Goal: Task Accomplishment & Management: Complete application form

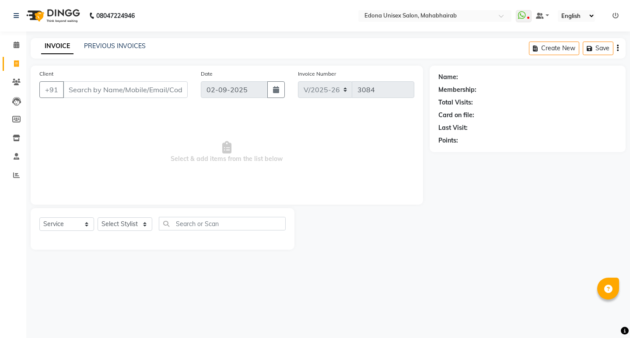
select select "5393"
select select "service"
select select "35904"
click at [98, 218] on select "Select Stylist Admin Anju Sonar Bir Basumtary [PERSON_NAME] [PERSON_NAME] Hombr…" at bounding box center [125, 225] width 55 height 14
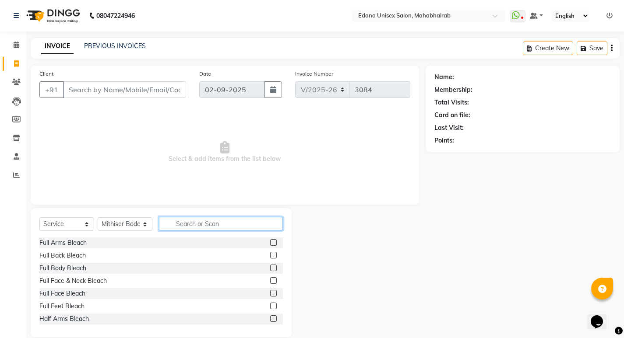
click at [241, 228] on input "text" at bounding box center [221, 224] width 124 height 14
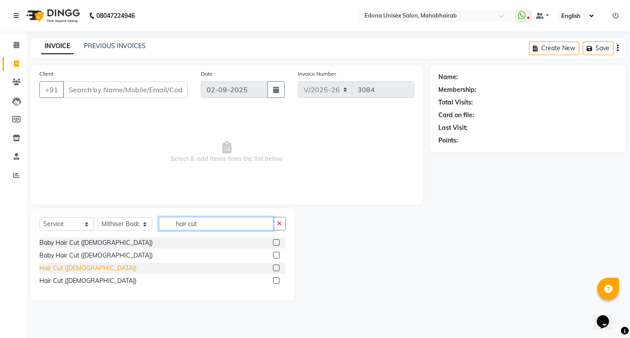
type input "hair cut"
click at [69, 271] on div "Hair Cut ([DEMOGRAPHIC_DATA])" at bounding box center [87, 268] width 97 height 9
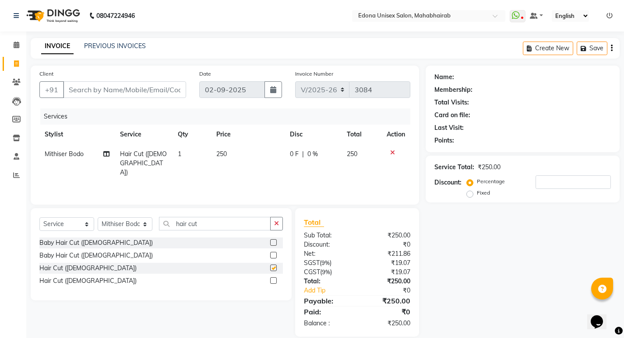
checkbox input "false"
drag, startPoint x: 275, startPoint y: 227, endPoint x: 240, endPoint y: 227, distance: 35.0
click at [273, 226] on button "button" at bounding box center [276, 224] width 13 height 14
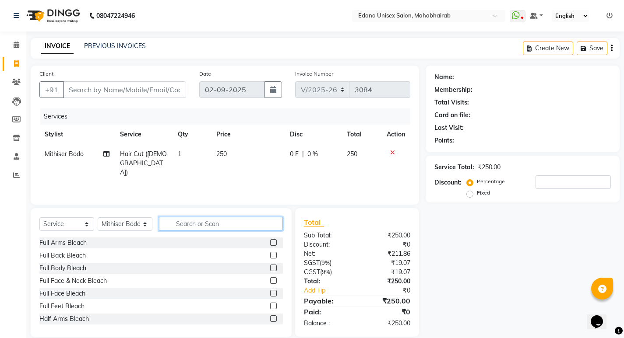
click at [231, 223] on input "text" at bounding box center [221, 224] width 124 height 14
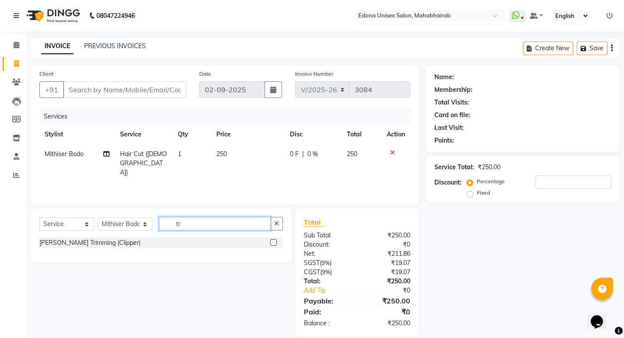
type input "t"
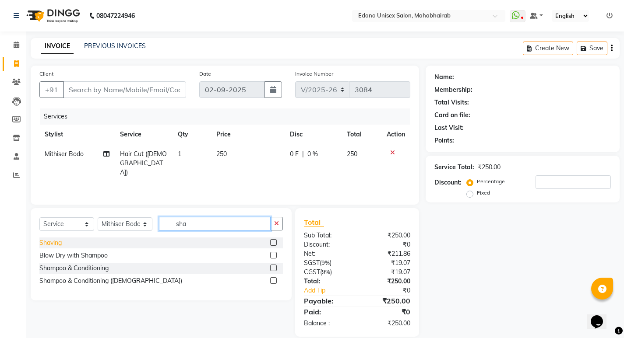
type input "sha"
click at [47, 242] on div "Shaving" at bounding box center [50, 243] width 22 height 9
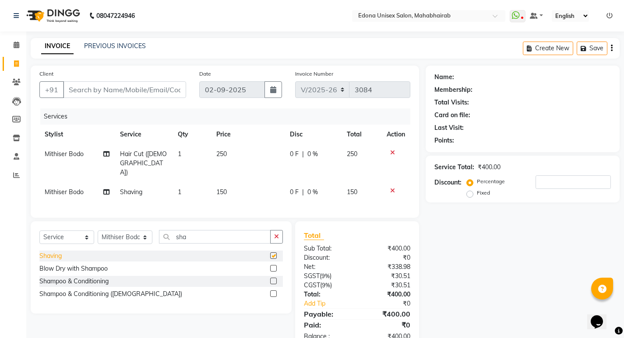
checkbox input "false"
click at [154, 89] on input "Client" at bounding box center [124, 89] width 123 height 17
click at [139, 94] on input "Client" at bounding box center [124, 89] width 123 height 17
type input "9"
type input "0"
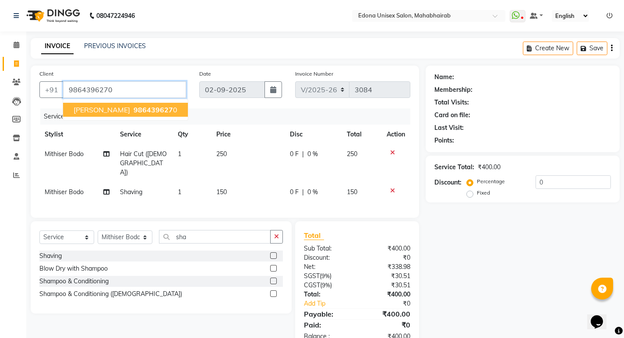
type input "9864396270"
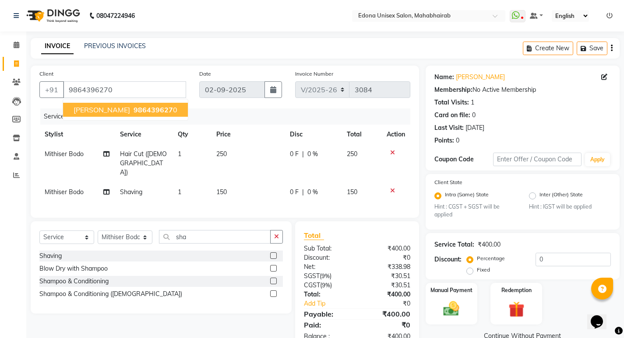
click at [132, 112] on ngb-highlight "986439627 0" at bounding box center [155, 109] width 46 height 9
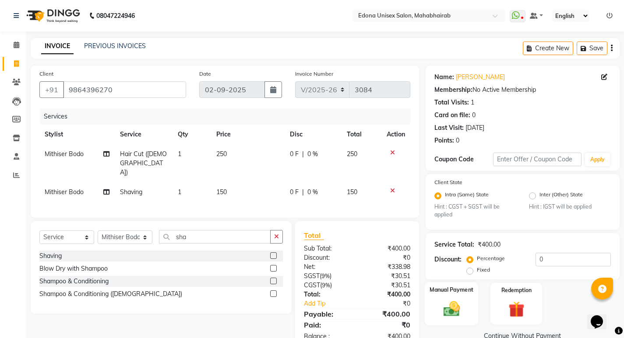
click at [462, 306] on img at bounding box center [451, 309] width 27 height 19
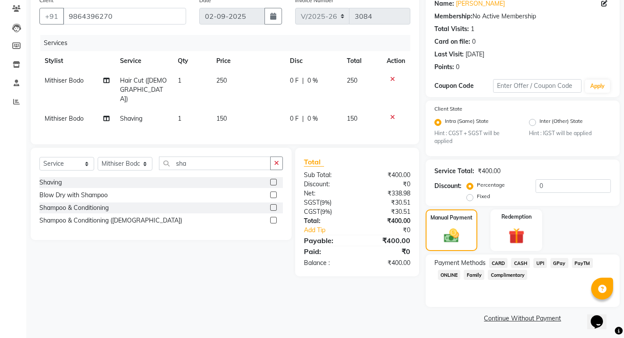
click at [544, 263] on span "UPI" at bounding box center [540, 263] width 14 height 10
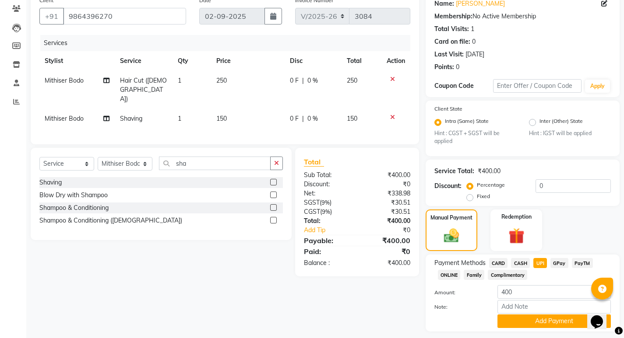
scroll to position [98, 0]
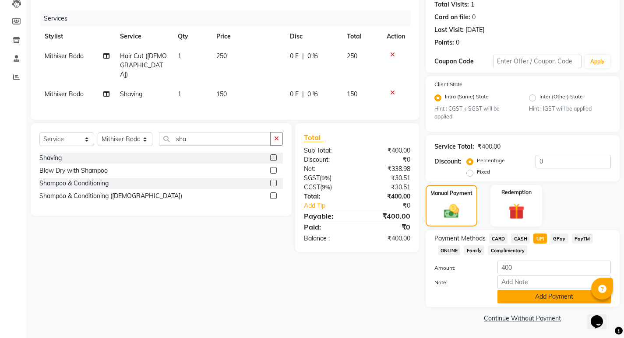
click at [553, 299] on button "Add Payment" at bounding box center [553, 297] width 113 height 14
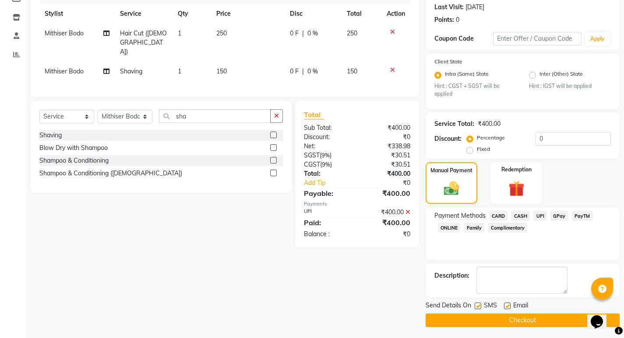
scroll to position [123, 0]
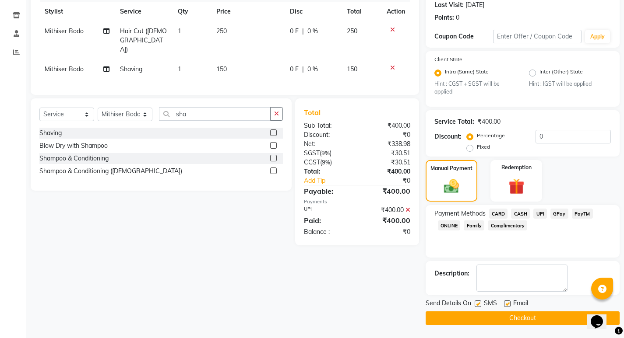
click at [525, 314] on button "Checkout" at bounding box center [522, 319] width 194 height 14
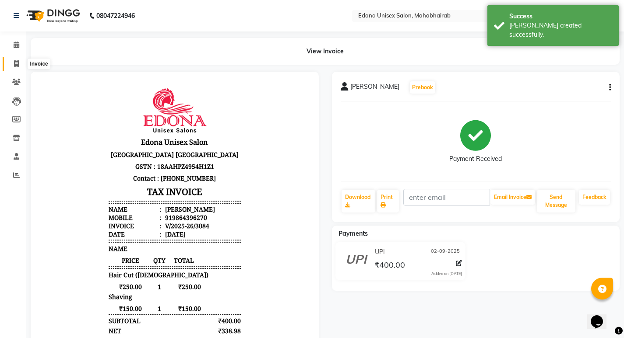
click at [21, 65] on span at bounding box center [16, 64] width 15 height 10
select select "service"
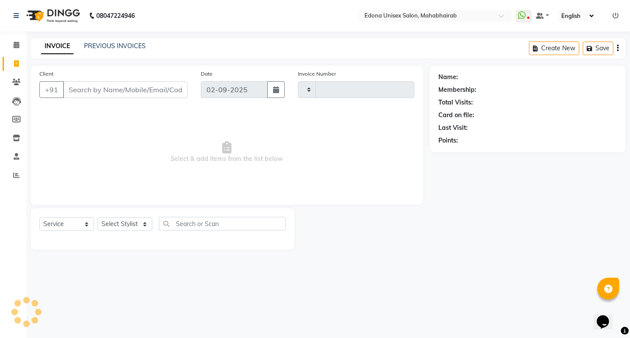
type input "3085"
select select "5393"
click at [140, 226] on select "Select Stylist Admin Anju Sonar Bir Basumtary [PERSON_NAME] [PERSON_NAME] Hombr…" at bounding box center [125, 225] width 55 height 14
select select "47303"
click at [98, 218] on select "Select Stylist Admin Anju Sonar Bir Basumtary [PERSON_NAME] [PERSON_NAME] Hombr…" at bounding box center [125, 225] width 55 height 14
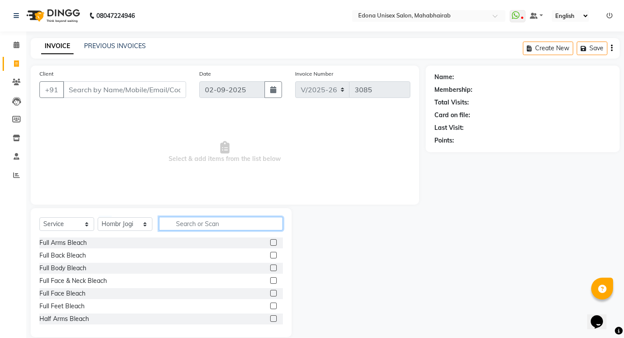
click at [188, 224] on input "text" at bounding box center [221, 224] width 124 height 14
type input "o"
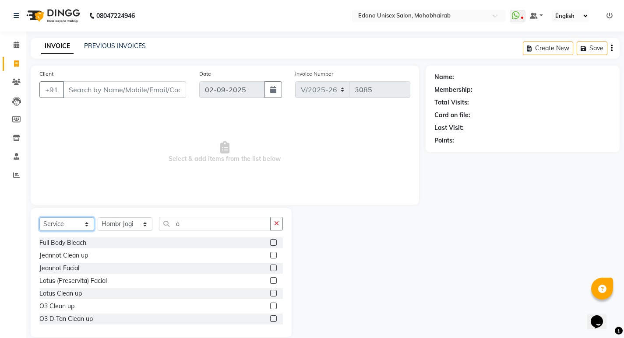
click at [83, 221] on select "Select Service Product Membership Package Voucher Prepaid Gift Card" at bounding box center [66, 225] width 55 height 14
select select "product"
click at [39, 218] on select "Select Service Product Membership Package Voucher Prepaid Gift Card" at bounding box center [66, 225] width 55 height 14
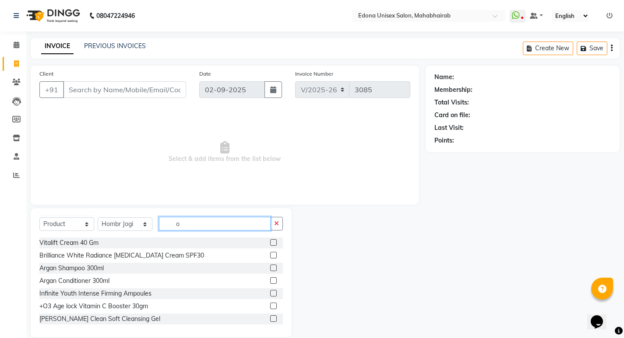
click at [214, 224] on input "o" at bounding box center [215, 224] width 112 height 14
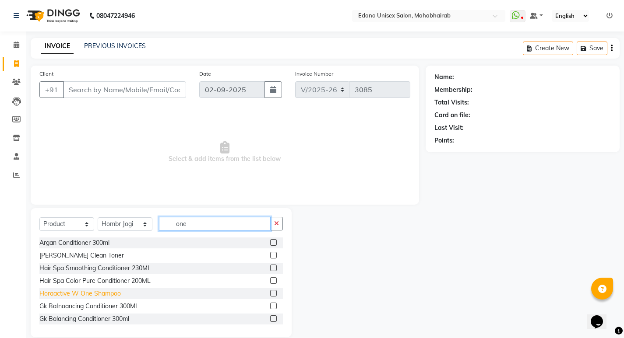
type input "one"
click at [102, 295] on div "Floraactive W One Shampoo" at bounding box center [79, 293] width 81 height 9
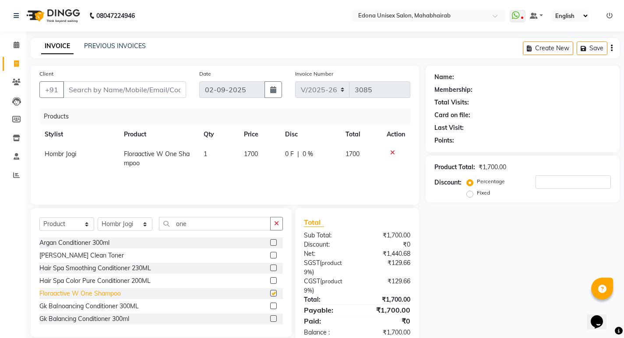
checkbox input "false"
drag, startPoint x: 280, startPoint y: 223, endPoint x: 249, endPoint y: 219, distance: 31.7
click at [276, 224] on button "button" at bounding box center [276, 224] width 13 height 14
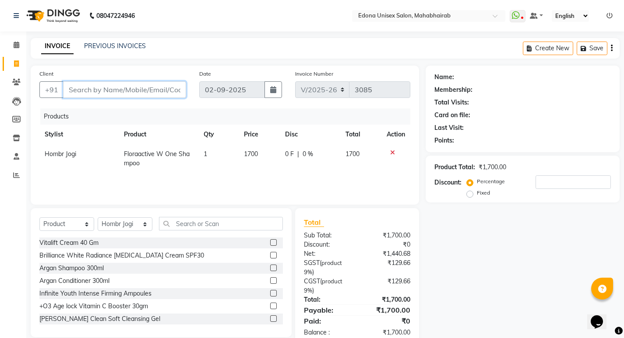
click at [133, 87] on input "Client" at bounding box center [124, 89] width 123 height 17
type input "8"
type input "0"
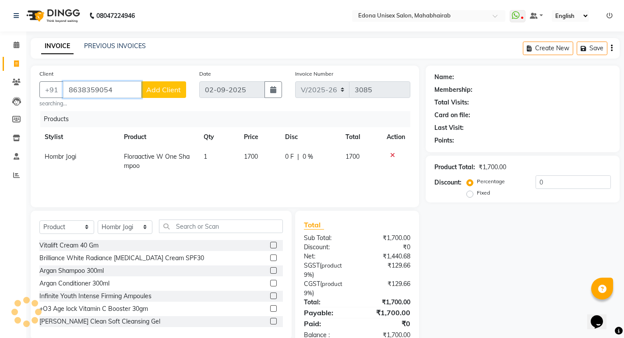
type input "8638359054"
click at [164, 88] on span "Add Client" at bounding box center [163, 89] width 35 height 9
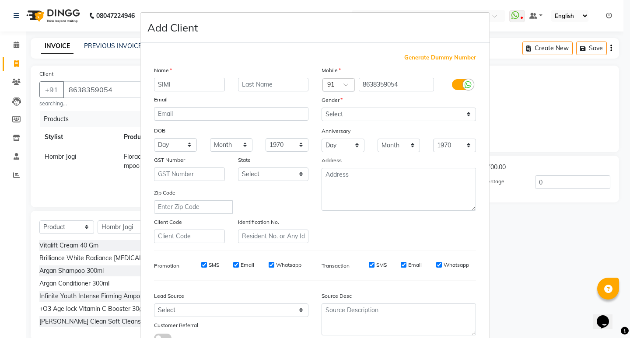
type input "SIMI"
drag, startPoint x: 406, startPoint y: 112, endPoint x: 395, endPoint y: 120, distance: 14.1
click at [406, 112] on select "Select [DEMOGRAPHIC_DATA] [DEMOGRAPHIC_DATA] Other Prefer Not To Say" at bounding box center [399, 115] width 155 height 14
select select "[DEMOGRAPHIC_DATA]"
click at [322, 108] on select "Select [DEMOGRAPHIC_DATA] [DEMOGRAPHIC_DATA] Other Prefer Not To Say" at bounding box center [399, 115] width 155 height 14
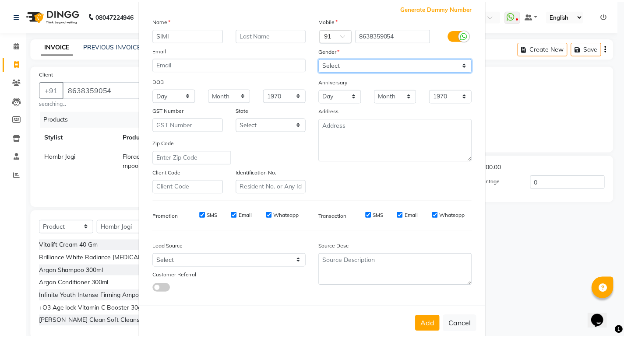
scroll to position [66, 0]
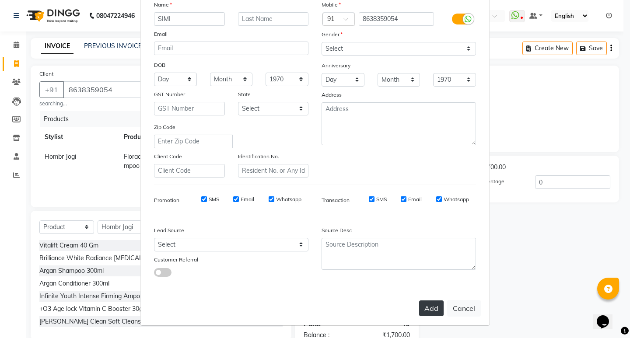
click at [426, 306] on button "Add" at bounding box center [431, 309] width 25 height 16
select select
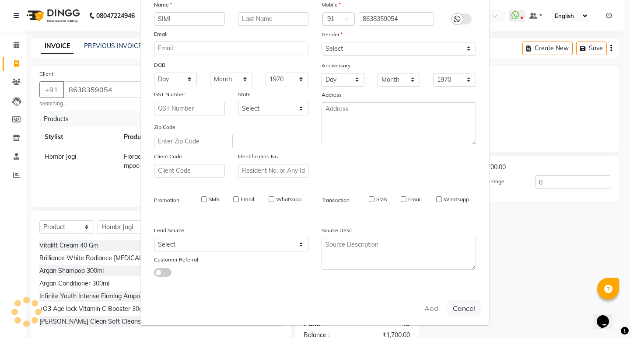
select select
checkbox input "false"
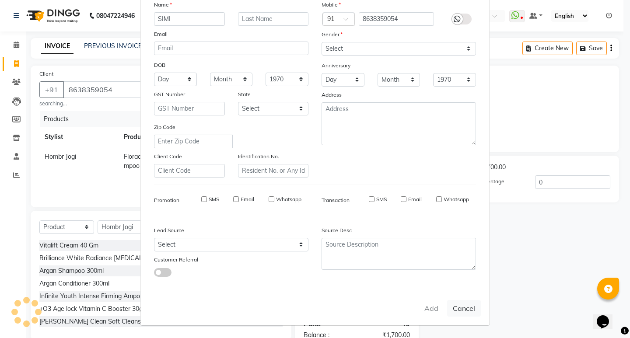
checkbox input "false"
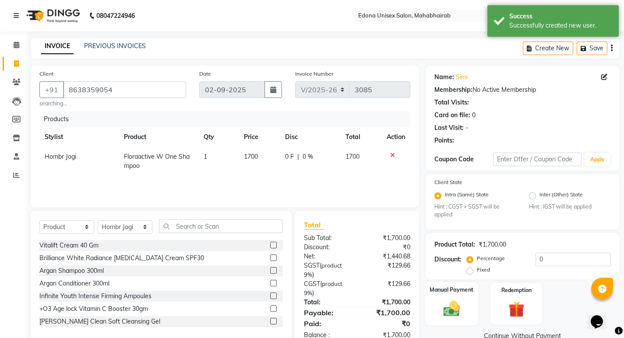
scroll to position [24, 0]
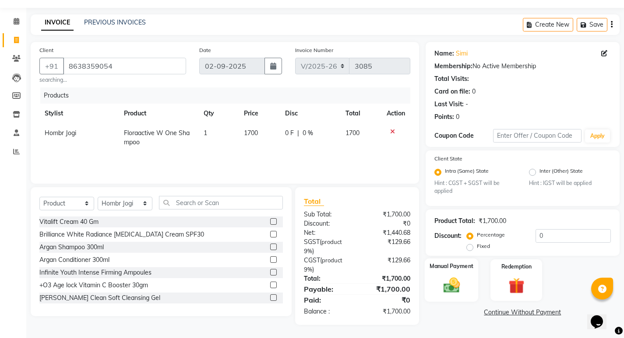
click at [443, 283] on img at bounding box center [451, 285] width 27 height 19
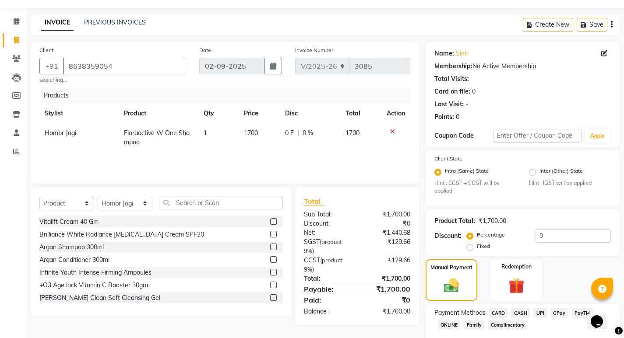
scroll to position [74, 0]
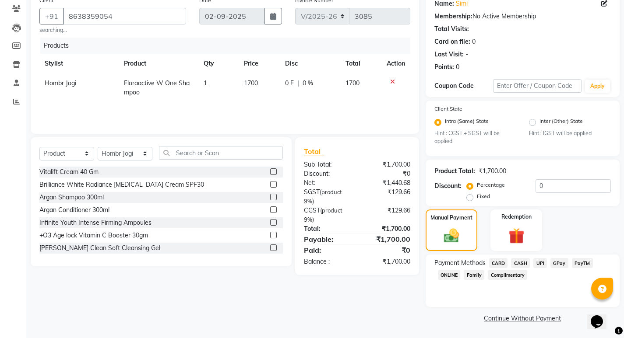
click at [540, 262] on span "UPI" at bounding box center [540, 263] width 14 height 10
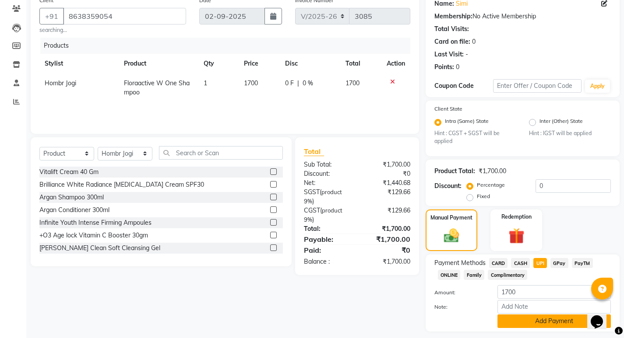
scroll to position [98, 0]
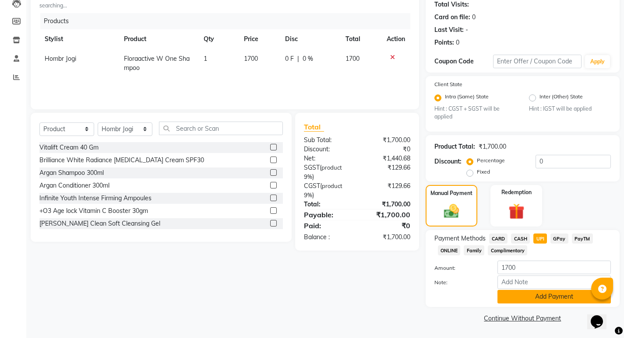
click at [558, 299] on button "Add Payment" at bounding box center [553, 297] width 113 height 14
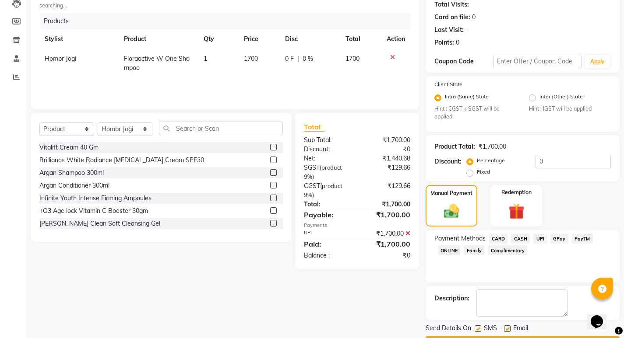
scroll to position [123, 0]
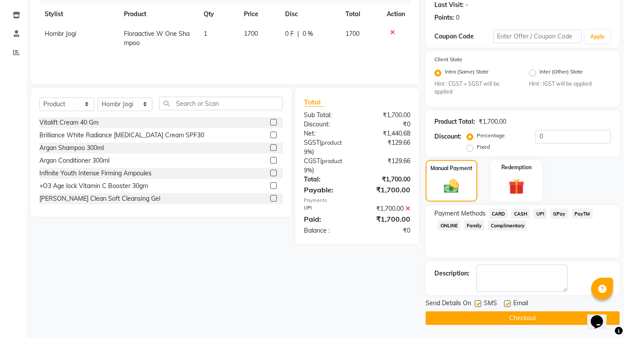
click at [515, 317] on button "Checkout" at bounding box center [522, 319] width 194 height 14
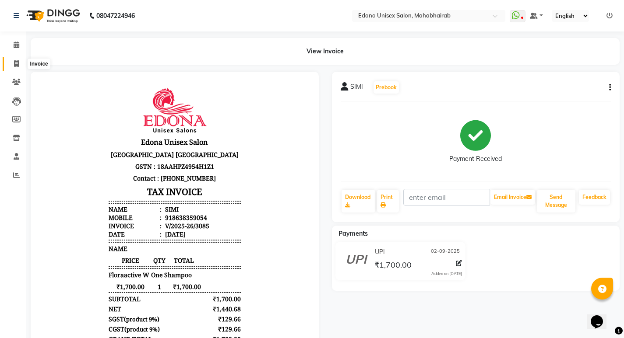
click at [15, 66] on icon at bounding box center [16, 63] width 5 height 7
select select "service"
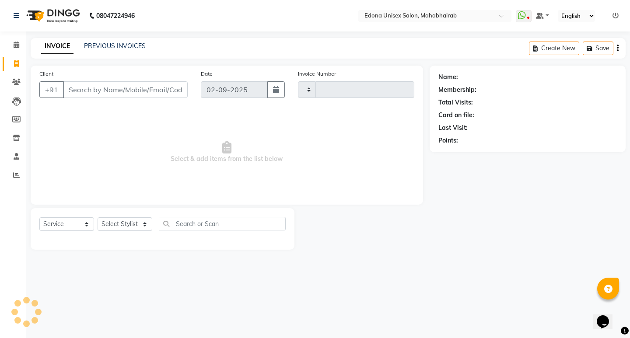
type input "3086"
select select "5393"
click at [26, 69] on div "Client +91 Date [DATE] Invoice Number V/2025 V/[PHONE_NUMBER] Select & add item…" at bounding box center [227, 158] width 406 height 184
click at [120, 221] on select "Select Stylist Admin Anju Sonar Bir Basumtary [PERSON_NAME] [PERSON_NAME] Hombr…" at bounding box center [125, 225] width 55 height 14
select select "35909"
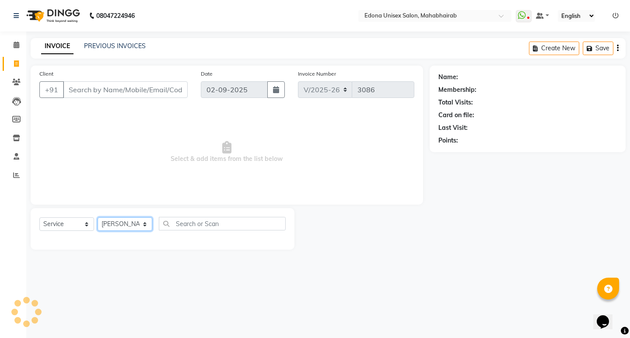
click at [98, 218] on select "Select Stylist Admin Anju Sonar Bir Basumtary [PERSON_NAME] [PERSON_NAME] Hombr…" at bounding box center [125, 225] width 55 height 14
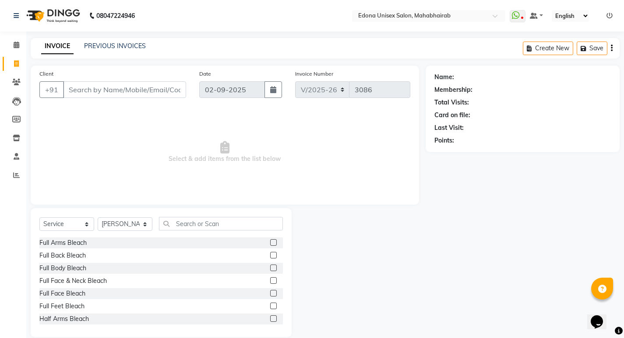
click at [191, 232] on div "Select Service Product Membership Package Voucher Prepaid Gift Card Select Styl…" at bounding box center [160, 227] width 243 height 21
click at [197, 227] on input "text" at bounding box center [221, 224] width 124 height 14
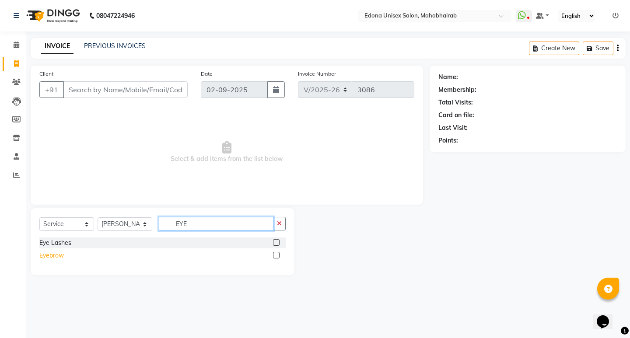
type input "EYE"
drag, startPoint x: 50, startPoint y: 255, endPoint x: 68, endPoint y: 250, distance: 18.0
click at [52, 254] on div "Eyebrow" at bounding box center [51, 255] width 25 height 9
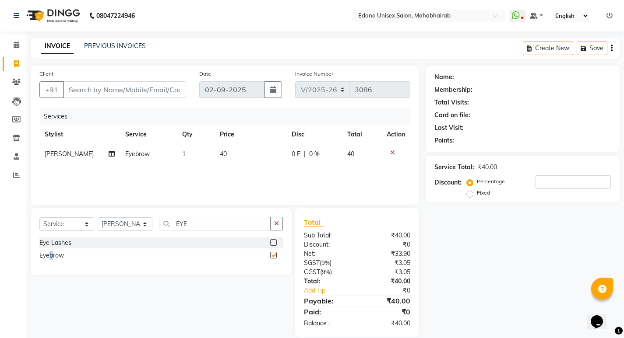
checkbox input "false"
click at [135, 223] on select "Select Stylist Admin Anju Sonar Bir Basumtary [PERSON_NAME] [PERSON_NAME] Hombr…" at bounding box center [125, 225] width 55 height 14
select select "35911"
click at [98, 218] on select "Select Stylist Admin Anju Sonar Bir Basumtary [PERSON_NAME] [PERSON_NAME] Hombr…" at bounding box center [125, 225] width 55 height 14
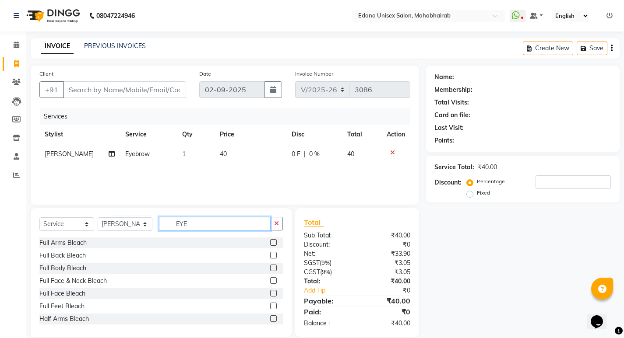
click at [218, 223] on input "EYE" at bounding box center [215, 224] width 112 height 14
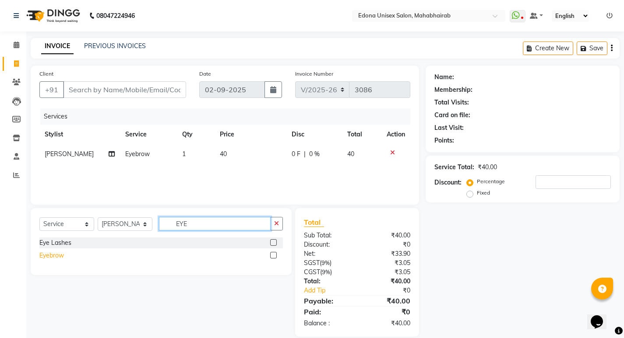
type input "EYE"
click at [59, 253] on div "Eyebrow" at bounding box center [51, 255] width 25 height 9
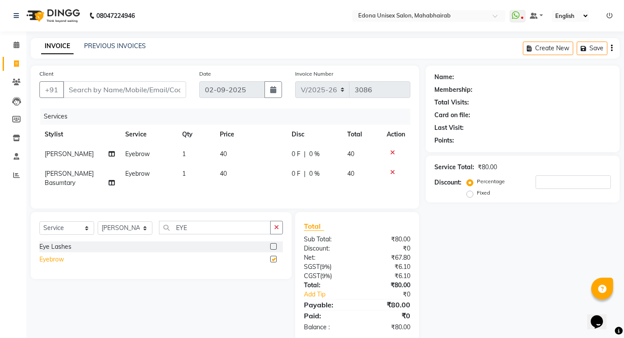
checkbox input "false"
click at [126, 88] on input "Client" at bounding box center [124, 89] width 123 height 17
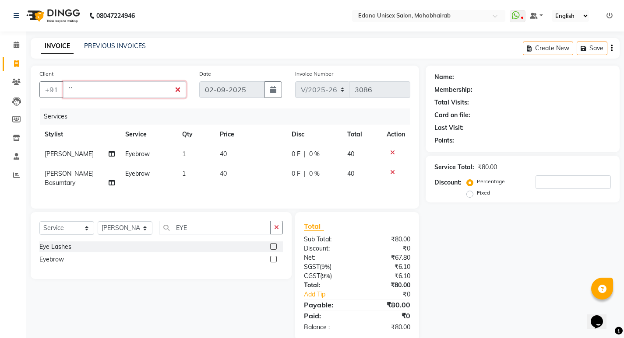
type input "`"
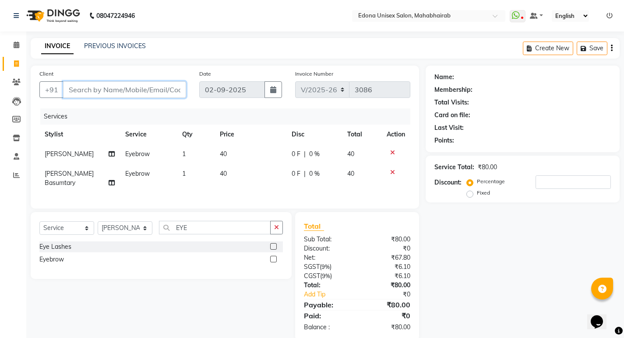
type input "7"
type input "0"
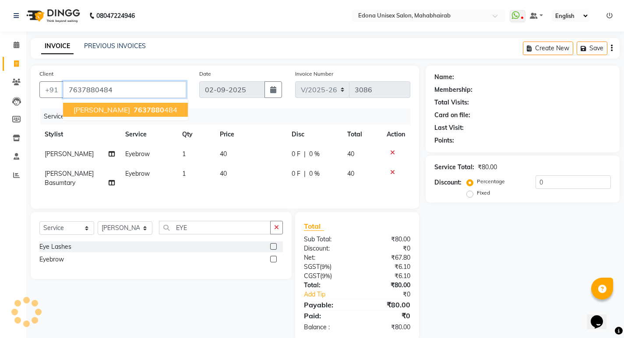
type input "7637880484"
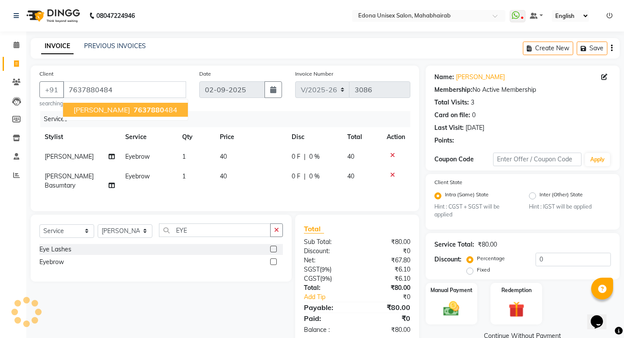
click at [148, 114] on ngb-highlight "7637880 484" at bounding box center [155, 109] width 46 height 9
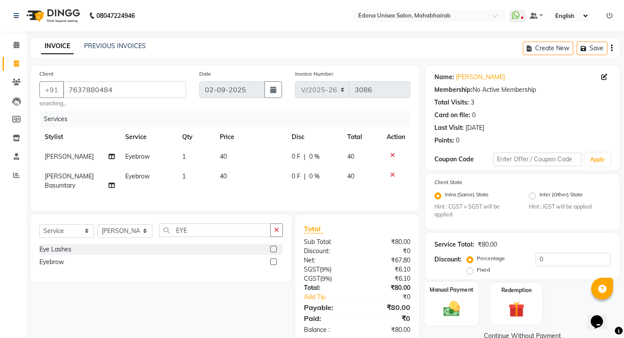
click at [453, 310] on img at bounding box center [451, 309] width 27 height 19
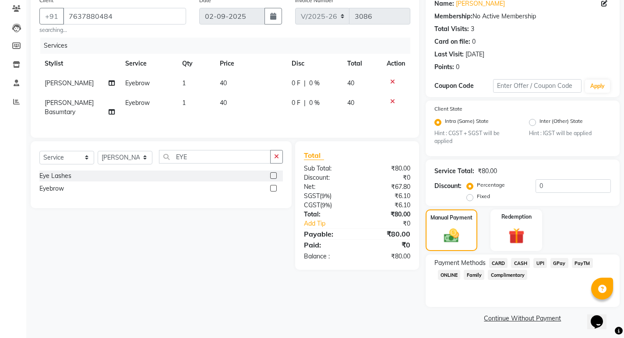
click at [543, 265] on span "UPI" at bounding box center [540, 263] width 14 height 10
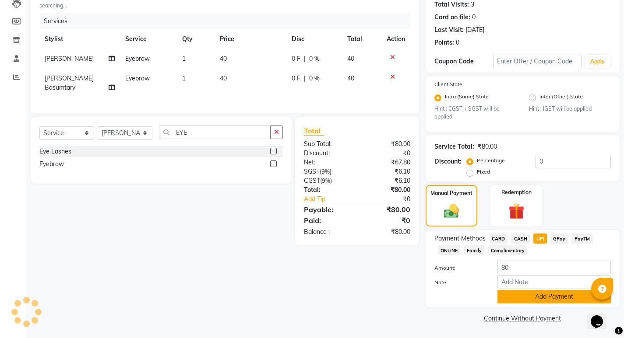
click at [558, 301] on button "Add Payment" at bounding box center [553, 297] width 113 height 14
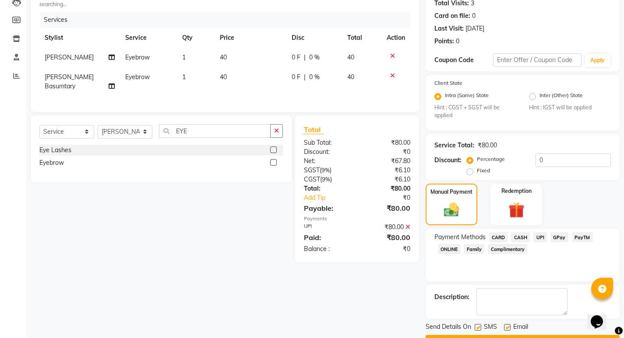
scroll to position [123, 0]
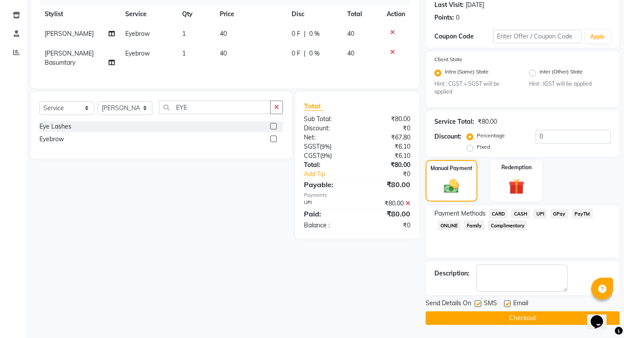
click at [527, 314] on button "Checkout" at bounding box center [522, 319] width 194 height 14
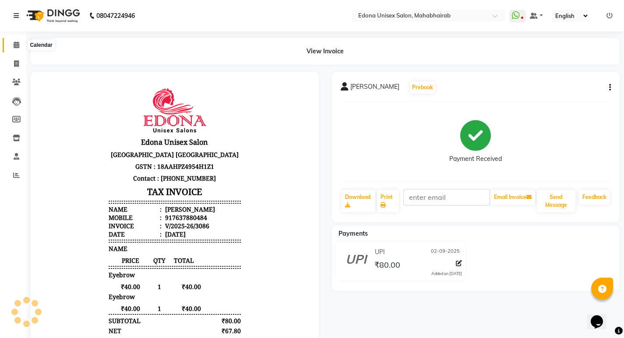
click at [20, 46] on span at bounding box center [16, 45] width 15 height 10
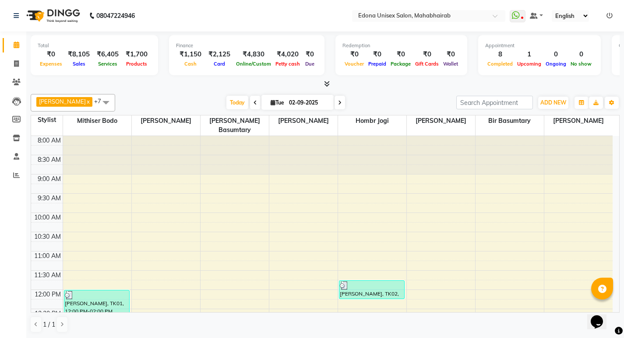
drag, startPoint x: 624, startPoint y: 267, endPoint x: 256, endPoint y: 71, distance: 416.3
click at [256, 71] on div "Finance ₹1,150 Cash ₹2,125 Card ₹4,830 Online/Custom ₹4,020 [PERSON_NAME] cash …" at bounding box center [246, 55] width 155 height 40
click at [327, 84] on icon at bounding box center [327, 84] width 6 height 7
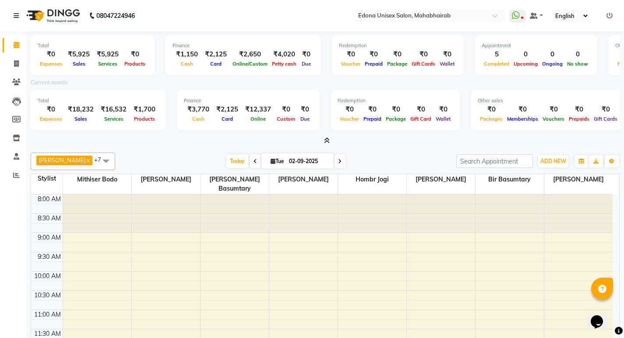
click at [325, 139] on icon at bounding box center [327, 140] width 6 height 7
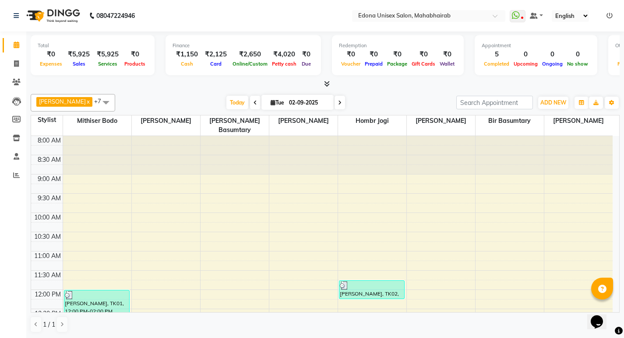
click at [128, 88] on div at bounding box center [325, 84] width 589 height 9
click at [174, 98] on div "Today Tue 02-09-2025" at bounding box center [285, 102] width 332 height 13
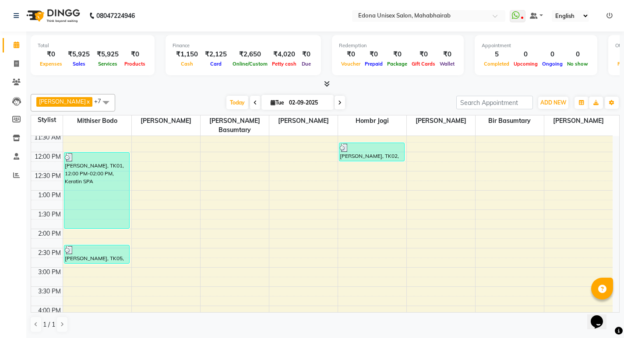
scroll to position [115, 0]
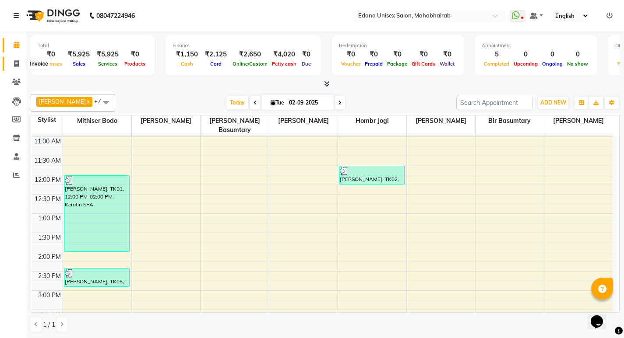
click at [15, 64] on icon at bounding box center [16, 63] width 5 height 7
select select "service"
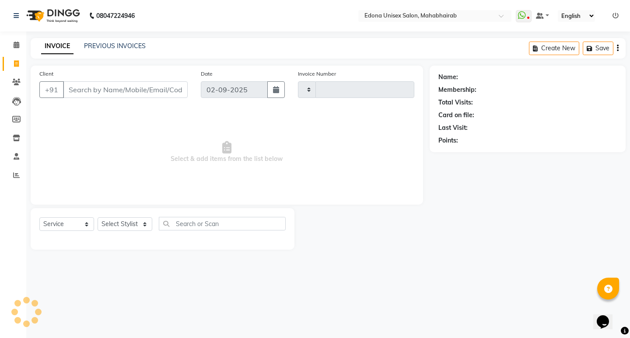
type input "3086"
select select "5393"
click at [14, 43] on icon at bounding box center [17, 45] width 6 height 7
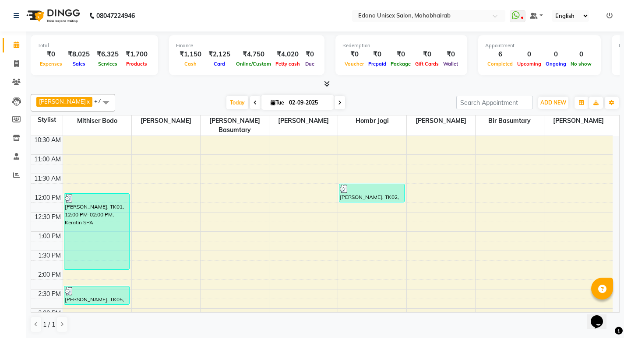
scroll to position [60, 0]
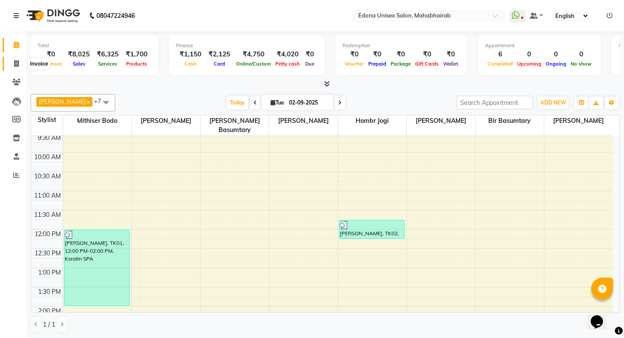
click at [14, 63] on icon at bounding box center [16, 63] width 5 height 7
select select "service"
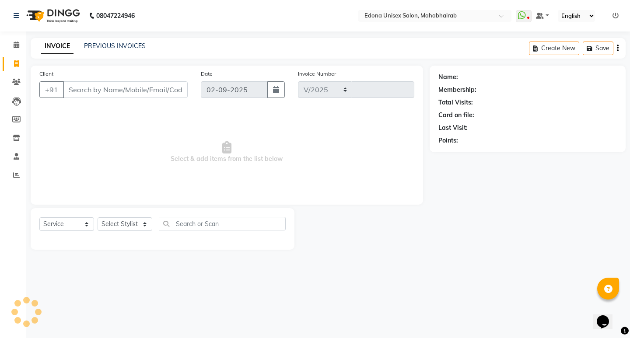
select select "5393"
type input "3086"
click at [139, 44] on link "PREVIOUS INVOICES" at bounding box center [115, 46] width 62 height 8
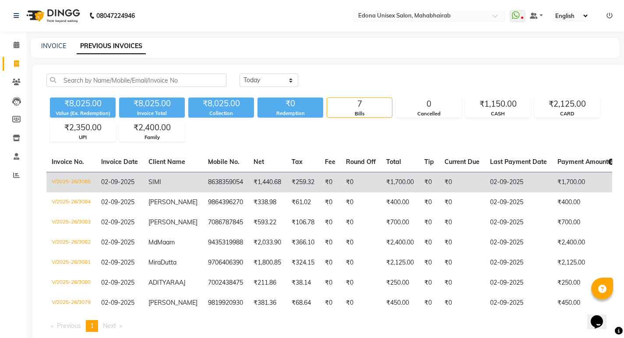
click at [406, 185] on td "₹1,700.00" at bounding box center [400, 182] width 38 height 21
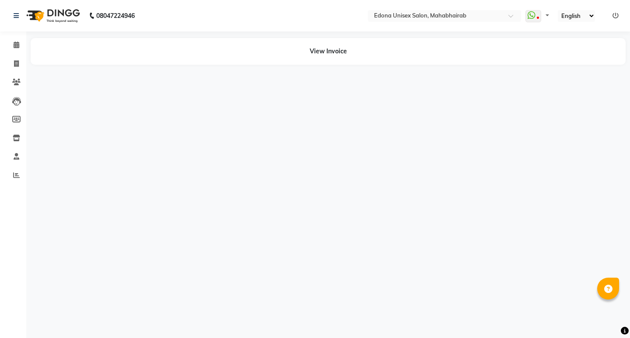
select select "en"
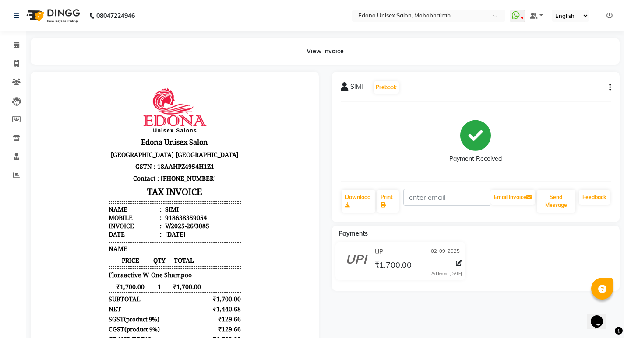
click at [611, 86] on div "SIMI Prebook Payment Received Download Print Email Invoice Send Message Feedback" at bounding box center [476, 147] width 288 height 151
click at [610, 88] on icon "button" at bounding box center [610, 88] width 2 height 0
click at [580, 83] on div "Edit Item Staff" at bounding box center [575, 82] width 42 height 11
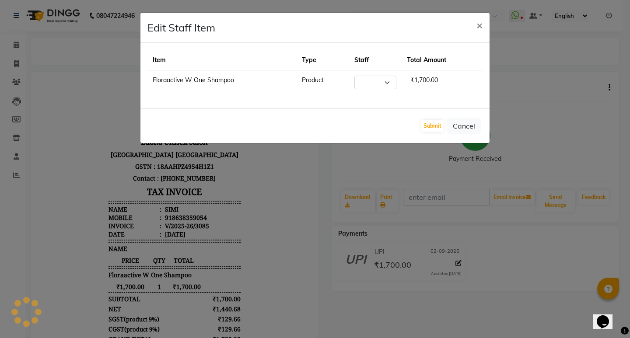
select select "47303"
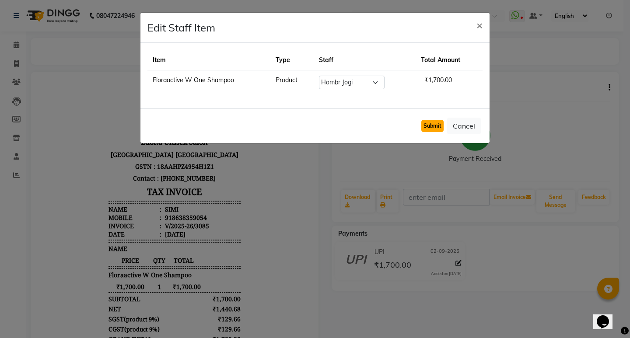
click at [424, 126] on button "Submit" at bounding box center [432, 126] width 22 height 12
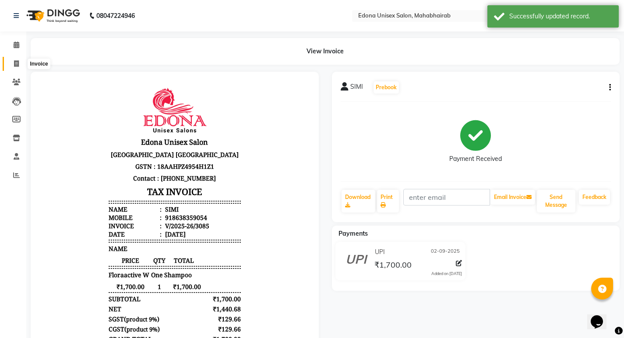
click at [18, 63] on icon at bounding box center [16, 63] width 5 height 7
select select "service"
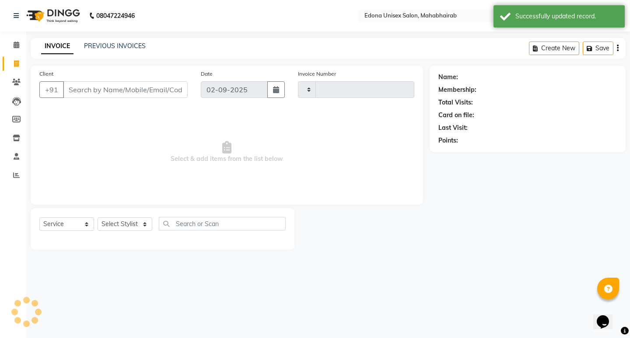
type input "3086"
select select "5393"
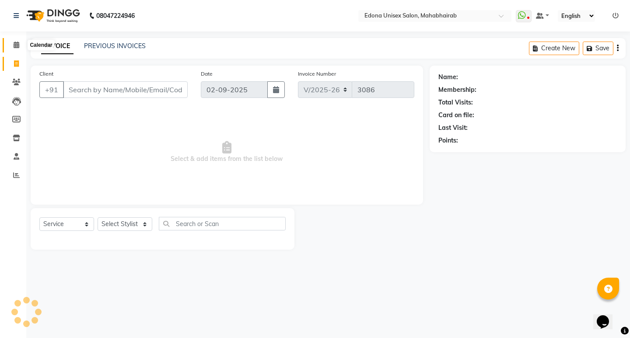
click at [18, 44] on icon at bounding box center [17, 45] width 6 height 7
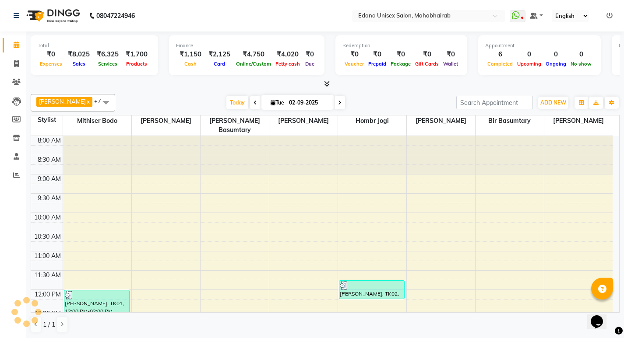
scroll to position [315, 0]
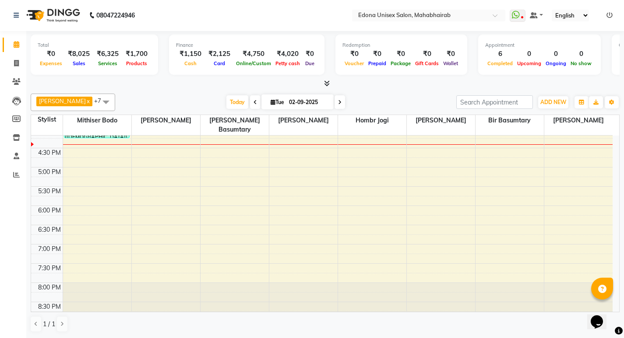
click at [103, 185] on div "8:00 AM 8:30 AM 9:00 AM 9:30 AM 10:00 AM 10:30 AM 11:00 AM 11:30 AM 12:00 PM 12…" at bounding box center [321, 71] width 581 height 500
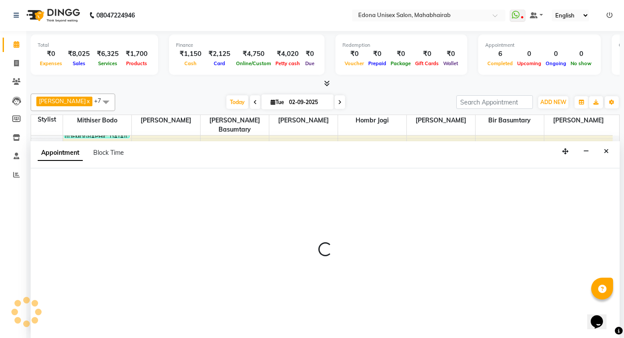
select select "35904"
select select "1050"
select select "tentative"
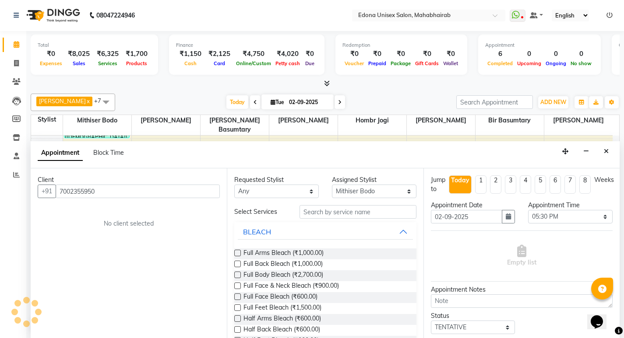
type input "7002355950"
click at [113, 190] on input "7002355950" at bounding box center [138, 192] width 164 height 14
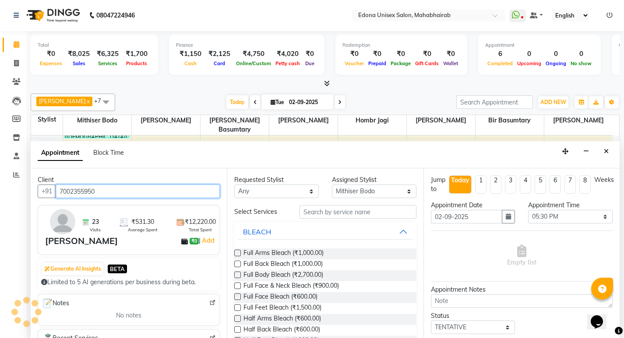
scroll to position [253, 0]
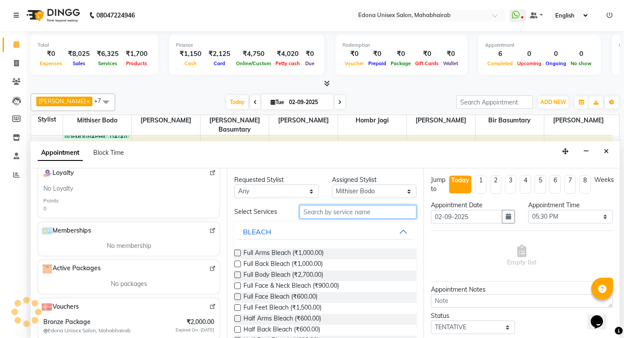
click at [355, 214] on input "text" at bounding box center [357, 212] width 117 height 14
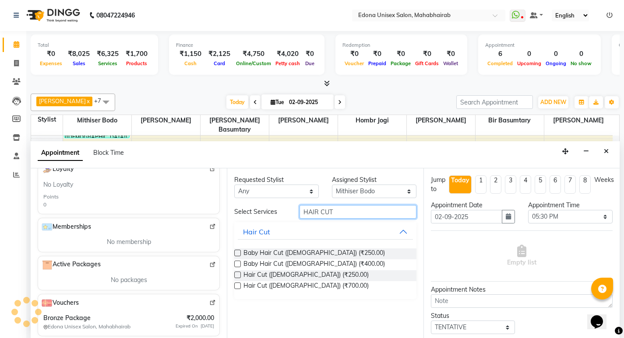
scroll to position [257, 0]
type input "HAIR CUT"
drag, startPoint x: 289, startPoint y: 272, endPoint x: 302, endPoint y: 270, distance: 12.4
click at [293, 272] on span "Hair Cut (Gents) (₹250.00)" at bounding box center [305, 275] width 125 height 11
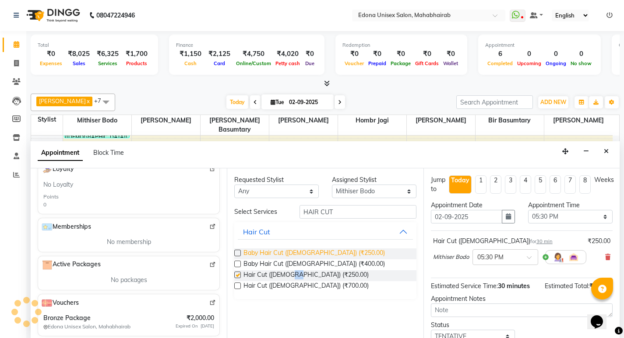
checkbox input "false"
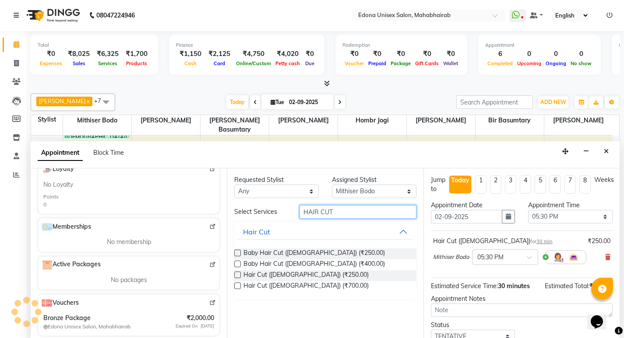
click at [355, 207] on input "HAIR CUT" at bounding box center [357, 212] width 117 height 14
type input "H"
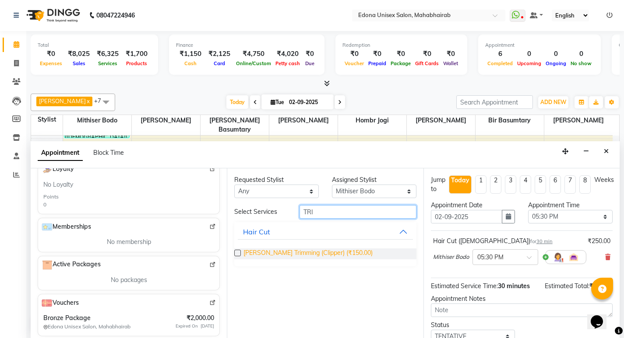
type input "TRI"
click at [306, 254] on span "Beard Trimming (Clipper) (₹150.00)" at bounding box center [307, 254] width 129 height 11
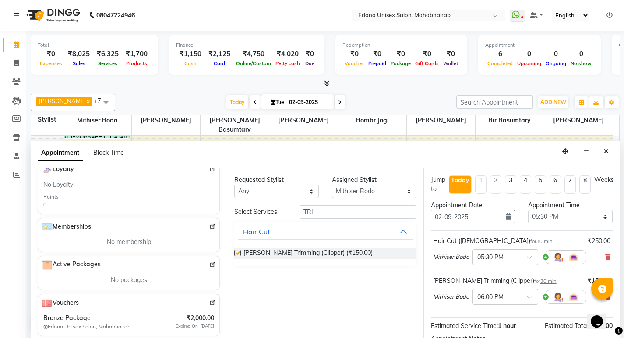
checkbox input "false"
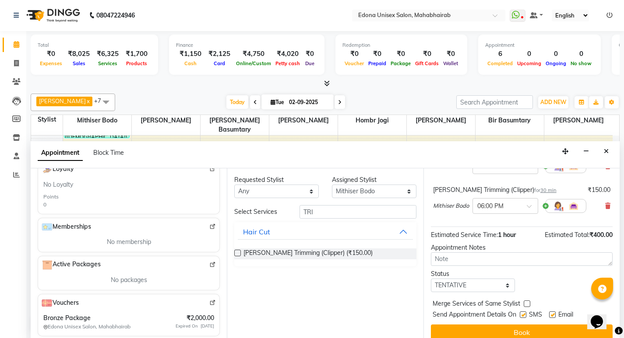
scroll to position [100, 0]
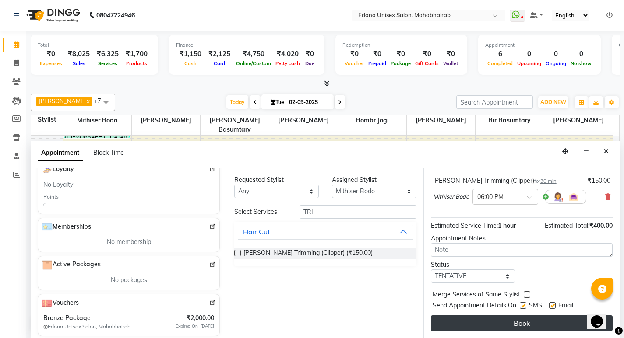
click at [530, 328] on button "Book" at bounding box center [522, 324] width 182 height 16
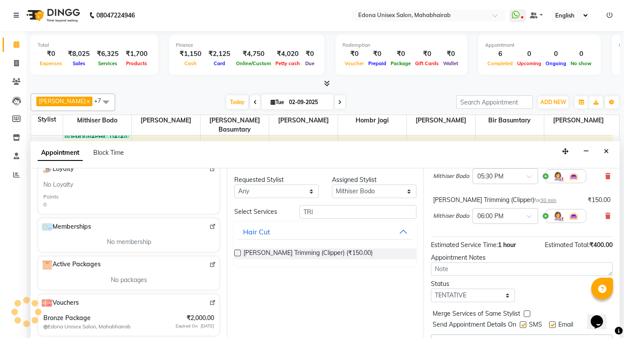
scroll to position [77, 0]
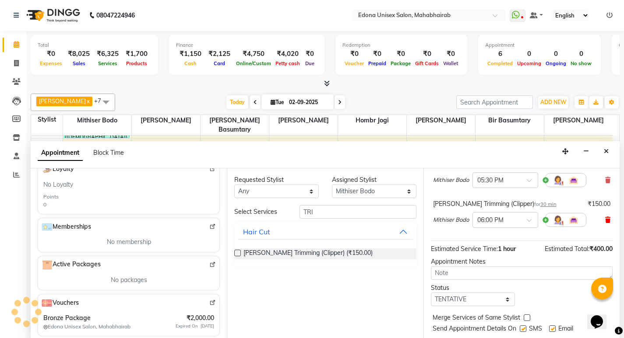
click at [605, 220] on icon at bounding box center [607, 220] width 5 height 6
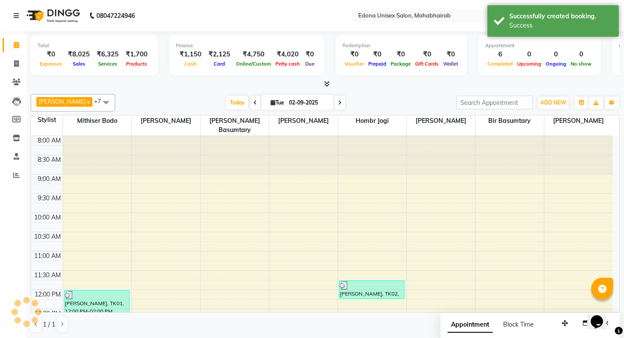
scroll to position [315, 0]
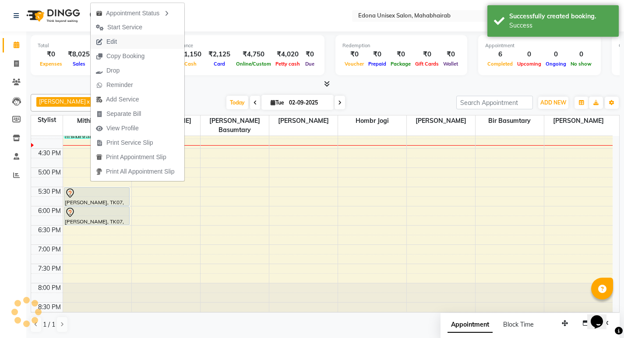
click at [119, 44] on span "Edit" at bounding box center [107, 42] width 32 height 14
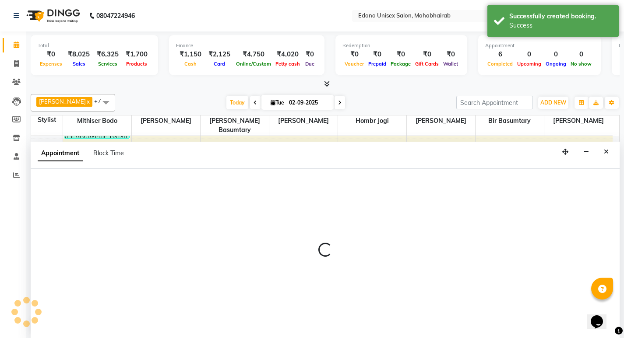
scroll to position [0, 0]
select select "tentative"
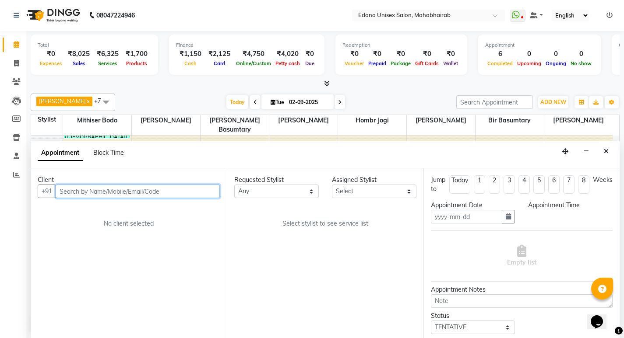
type input "02-09-2025"
select select "1050"
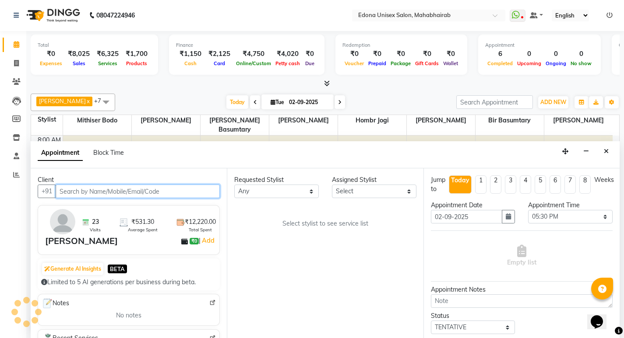
select select "35904"
select select "2465"
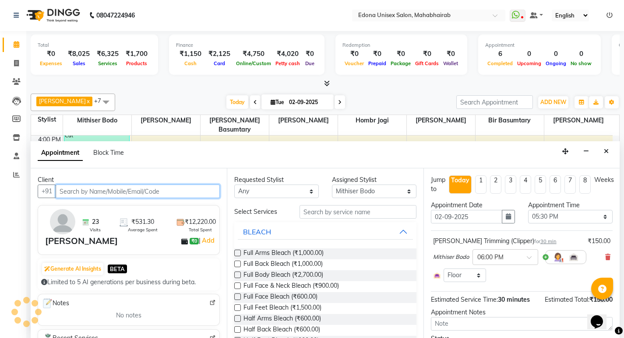
scroll to position [0, 0]
select select "2465"
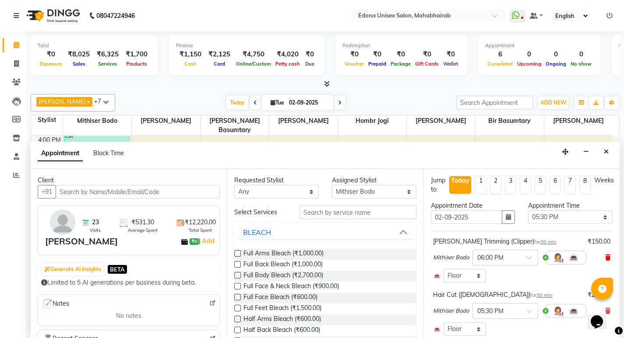
click at [605, 257] on icon at bounding box center [607, 258] width 5 height 6
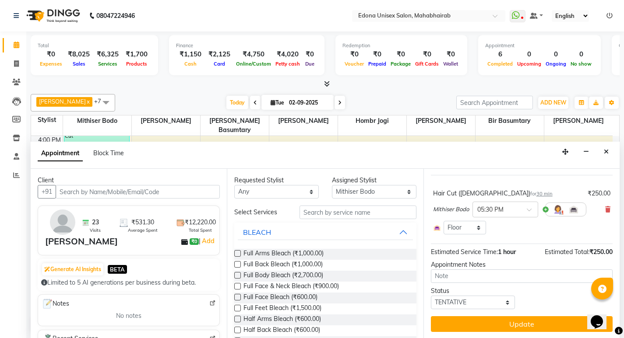
scroll to position [56, 0]
click at [534, 330] on button "Update" at bounding box center [522, 324] width 182 height 16
